Goal: Task Accomplishment & Management: Complete application form

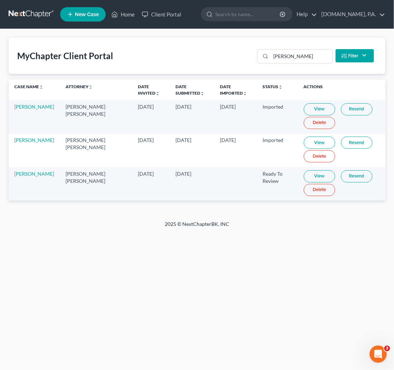
click at [37, 8] on link at bounding box center [32, 14] width 46 height 13
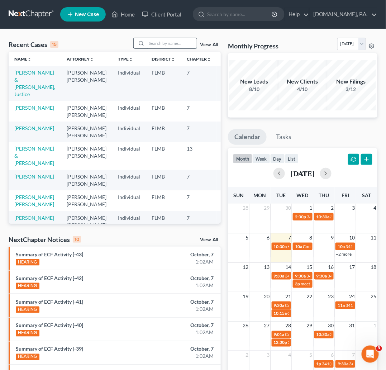
click at [180, 46] on input "search" at bounding box center [172, 43] width 50 height 10
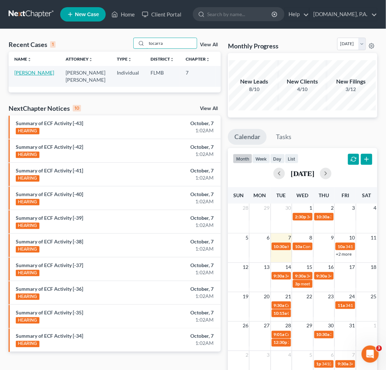
type input "tocarra"
click at [20, 76] on link "[PERSON_NAME]" at bounding box center [34, 73] width 40 height 6
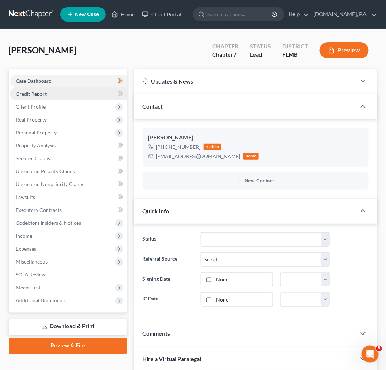
drag, startPoint x: 32, startPoint y: 95, endPoint x: 32, endPoint y: 99, distance: 4.3
click at [32, 95] on span "Credit Report" at bounding box center [31, 94] width 31 height 6
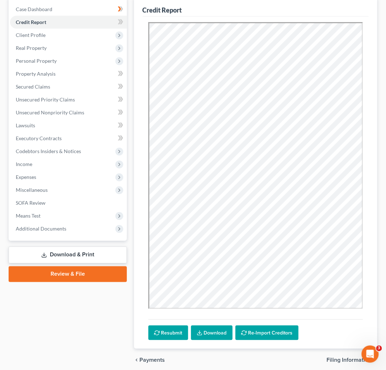
scroll to position [47, 0]
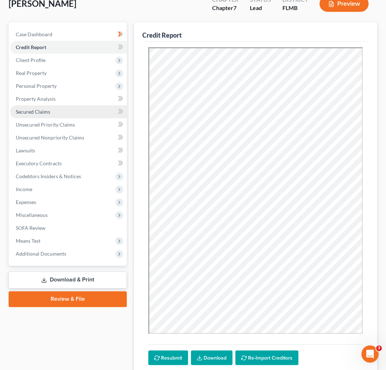
click at [35, 111] on span "Secured Claims" at bounding box center [33, 112] width 34 height 6
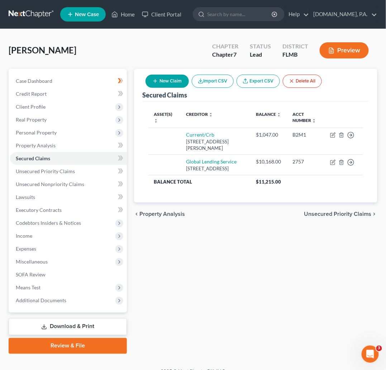
click at [301, 80] on button "Delete All" at bounding box center [302, 81] width 39 height 13
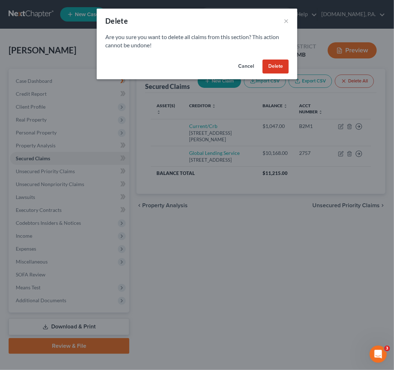
click at [278, 68] on button "Delete" at bounding box center [276, 66] width 26 height 14
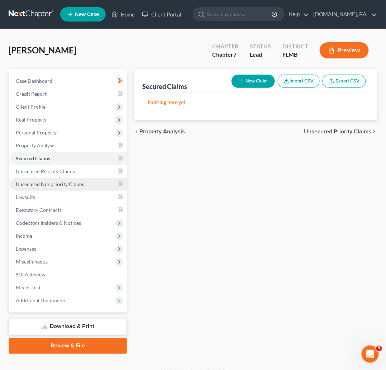
click at [63, 184] on span "Unsecured Nonpriority Claims" at bounding box center [50, 184] width 68 height 6
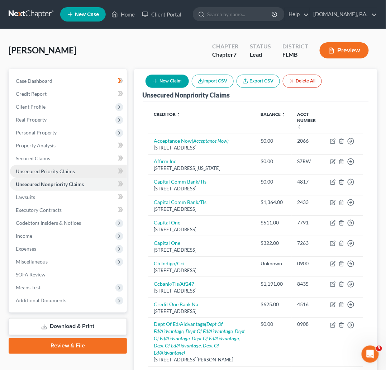
click at [53, 171] on span "Unsecured Priority Claims" at bounding box center [45, 171] width 59 height 6
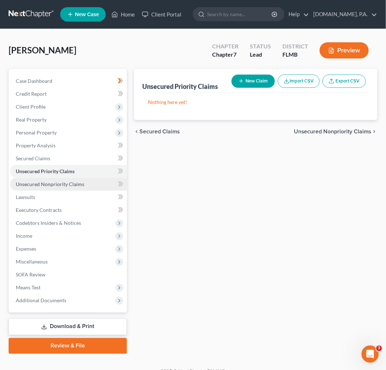
click at [68, 184] on span "Unsecured Nonpriority Claims" at bounding box center [50, 184] width 68 height 6
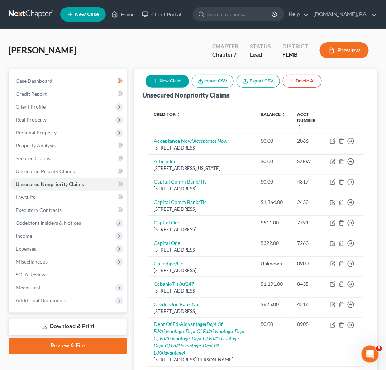
click at [307, 80] on button "Delete All" at bounding box center [302, 81] width 39 height 13
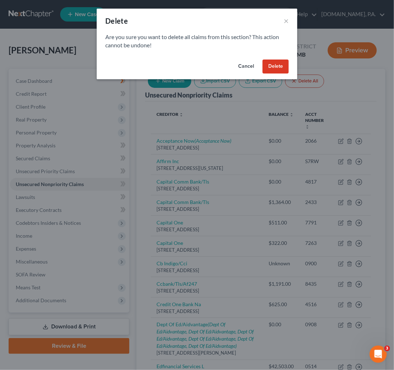
click at [274, 68] on button "Delete" at bounding box center [276, 66] width 26 height 14
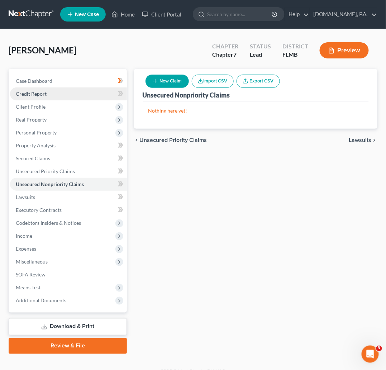
click at [29, 96] on span "Credit Report" at bounding box center [31, 94] width 31 height 6
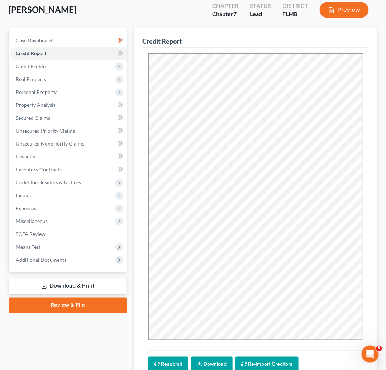
scroll to position [100, 0]
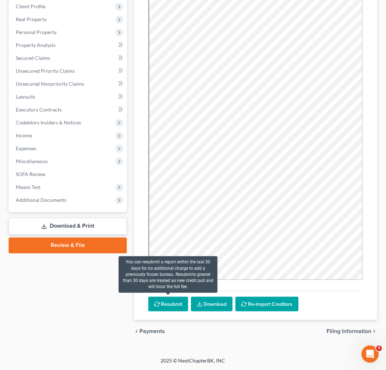
click at [173, 304] on button "Resubmit" at bounding box center [168, 304] width 40 height 15
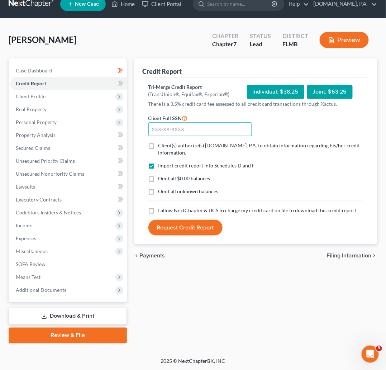
click at [175, 129] on input "text" at bounding box center [200, 129] width 104 height 14
type input "595-50-6344"
click at [158, 145] on label "Client(s) authorize(s) [DOMAIN_NAME], P.A. to obtain information regarding his/…" at bounding box center [260, 149] width 205 height 14
click at [161, 145] on input "Client(s) authorize(s) [DOMAIN_NAME], P.A. to obtain information regarding his/…" at bounding box center [163, 144] width 5 height 5
checkbox input "true"
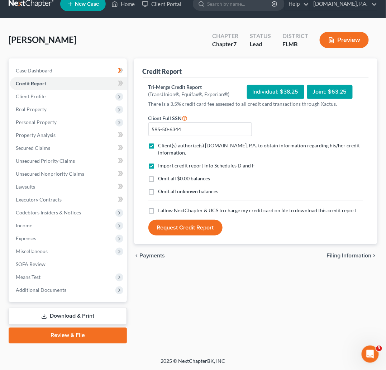
click at [158, 208] on label "I allow NextChapter & UCS to charge my credit card on file to download this cre…" at bounding box center [257, 210] width 198 height 7
click at [161, 208] on input "I allow NextChapter & UCS to charge my credit card on file to download this cre…" at bounding box center [163, 209] width 5 height 5
checkbox input "true"
click at [186, 228] on button "Request Credit Report" at bounding box center [185, 228] width 74 height 16
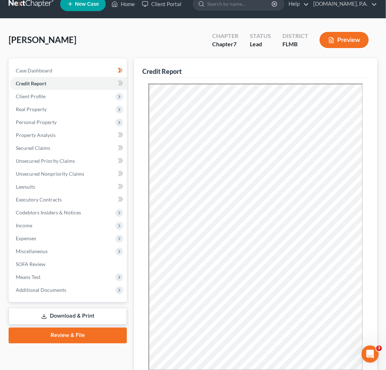
scroll to position [0, 0]
click at [65, 310] on link "Download & Print" at bounding box center [68, 316] width 118 height 17
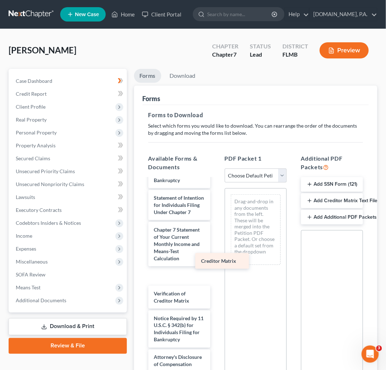
scroll to position [429, 0]
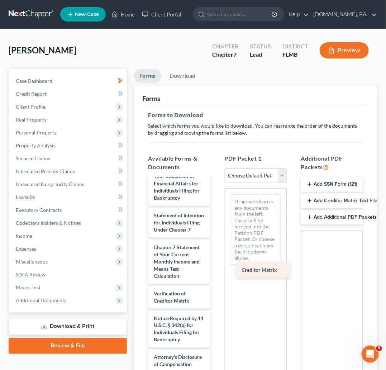
drag, startPoint x: 171, startPoint y: 262, endPoint x: 257, endPoint y: 270, distance: 87.1
click at [216, 270] on div "Creditor Matrix _Waldo_-pdf Voluntary Petition for Individuals Filing for Bankr…" at bounding box center [179, 104] width 73 height 536
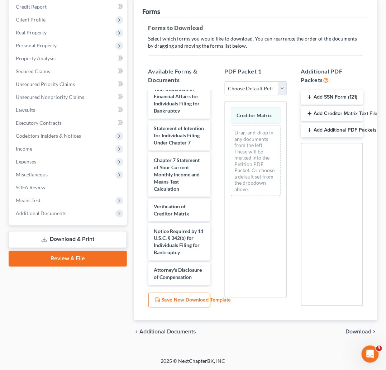
scroll to position [87, 0]
click at [359, 329] on span "Download" at bounding box center [359, 332] width 26 height 6
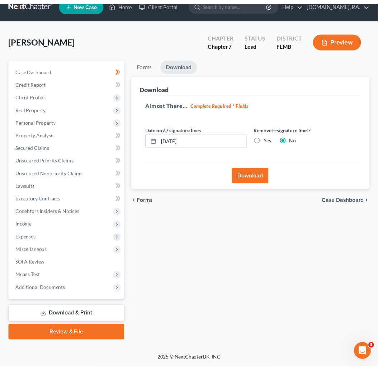
scroll to position [10, 0]
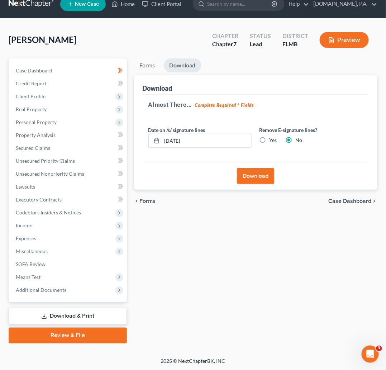
click at [245, 176] on button "Download" at bounding box center [255, 176] width 37 height 16
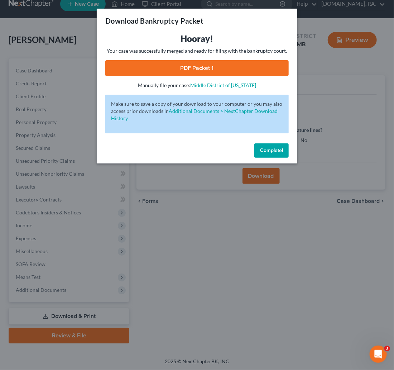
click at [214, 68] on link "PDF Packet 1" at bounding box center [196, 68] width 183 height 16
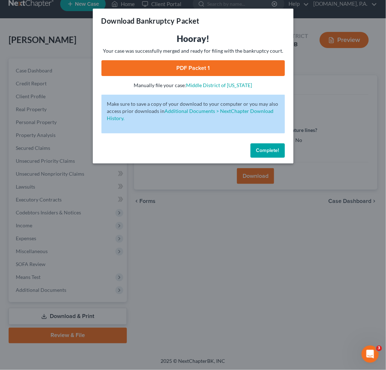
click at [273, 143] on button "Complete!" at bounding box center [267, 150] width 34 height 14
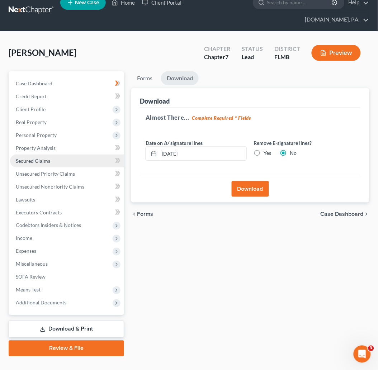
click at [43, 158] on span "Secured Claims" at bounding box center [33, 161] width 34 height 6
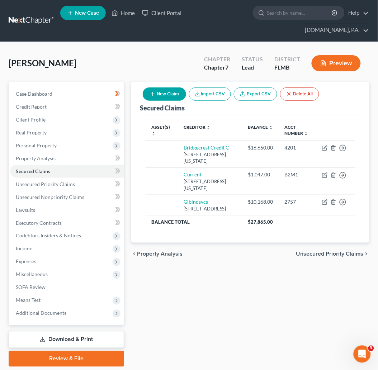
click at [165, 59] on div "[PERSON_NAME] Upgraded Chapter Chapter 7 Status Lead District [GEOGRAPHIC_DATA]…" at bounding box center [189, 66] width 360 height 31
